Goal: Information Seeking & Learning: Learn about a topic

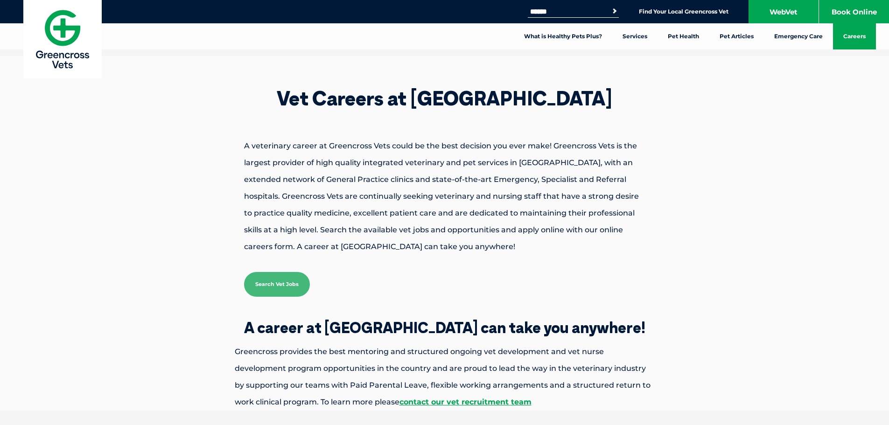
click at [281, 279] on link "Search Vet Jobs" at bounding box center [277, 284] width 66 height 25
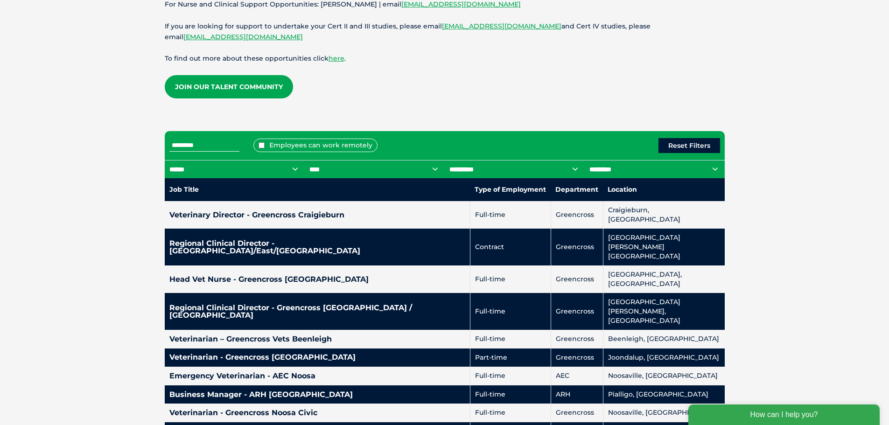
scroll to position [327, 0]
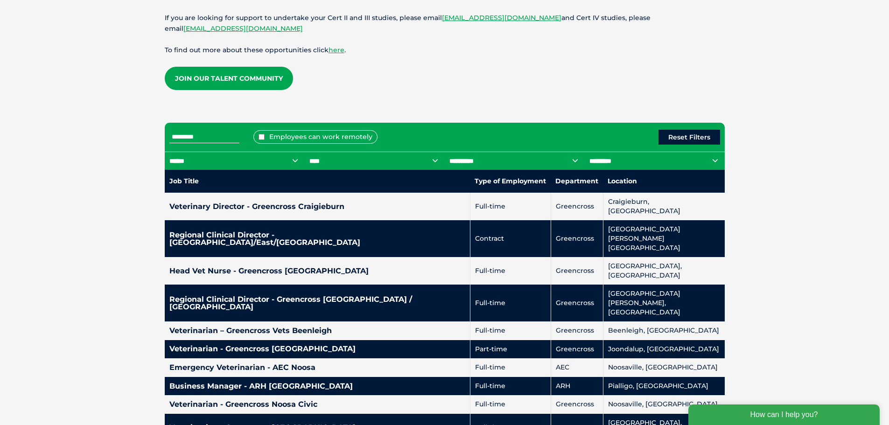
click at [228, 141] on input "text" at bounding box center [204, 137] width 70 height 12
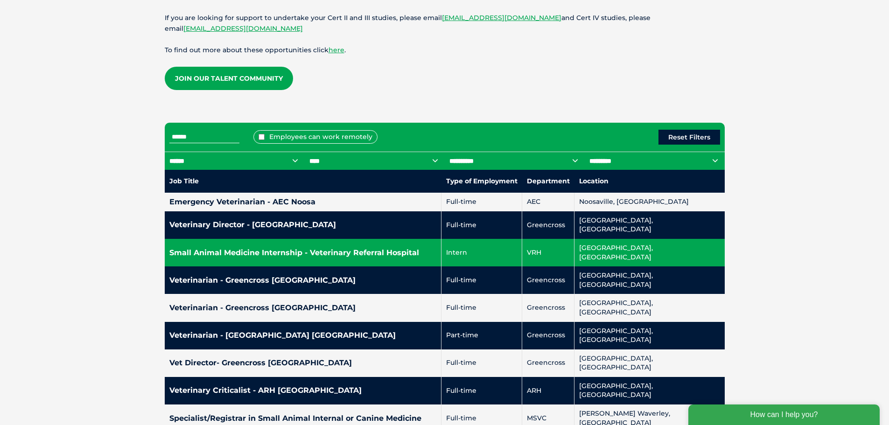
type input "******"
drag, startPoint x: 229, startPoint y: 237, endPoint x: 212, endPoint y: 240, distance: 16.5
click at [212, 249] on h4 "Small Animal Medicine Internship - Veterinary Referral Hospital" at bounding box center [303, 252] width 268 height 7
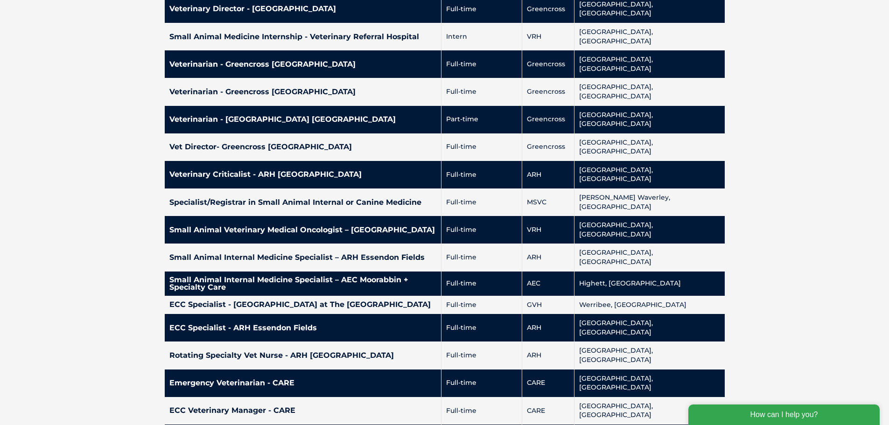
scroll to position [560, 0]
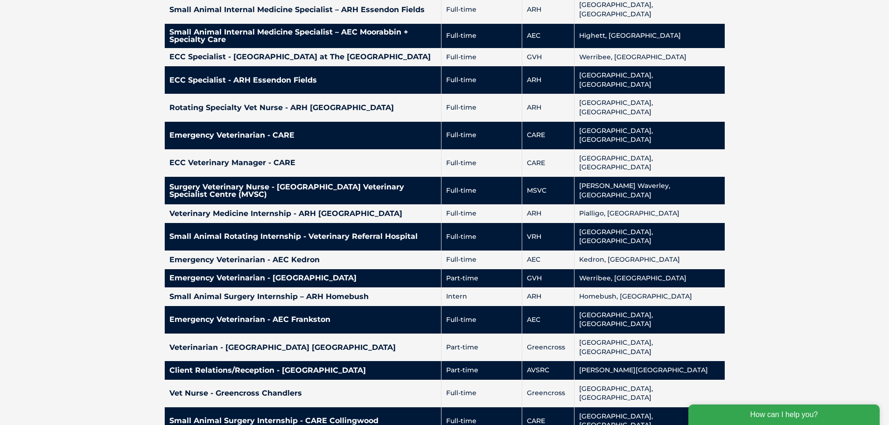
scroll to position [794, 0]
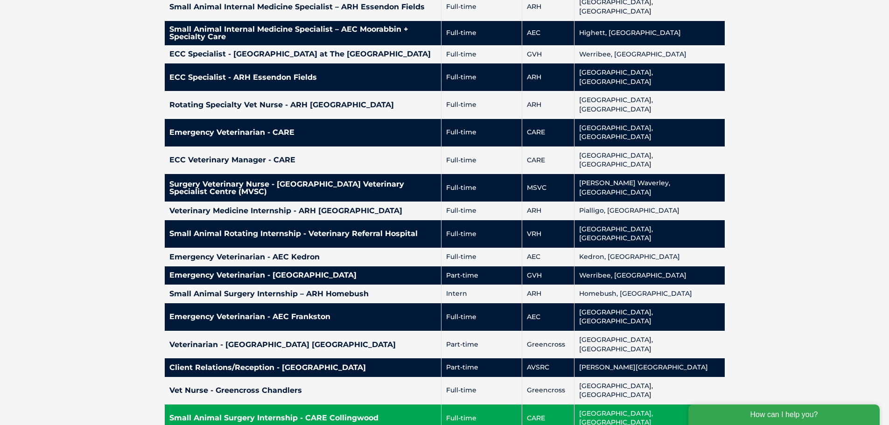
click at [190, 415] on h4 "Small Animal Surgery Internship - CARE Collingwood" at bounding box center [303, 418] width 268 height 7
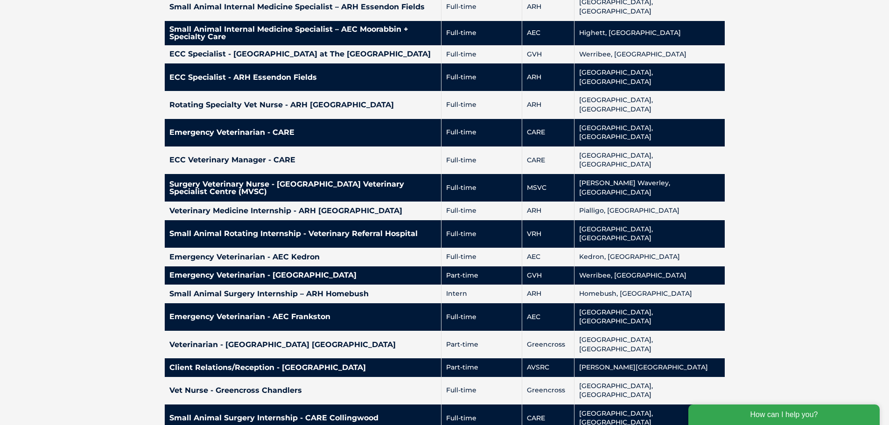
scroll to position [840, 0]
